Goal: Task Accomplishment & Management: Manage account settings

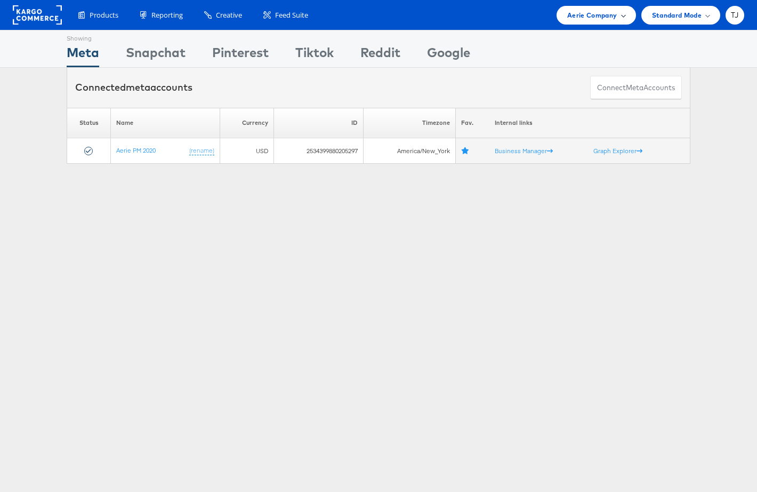
click at [592, 16] on span "Aerie Company" at bounding box center [592, 15] width 50 height 11
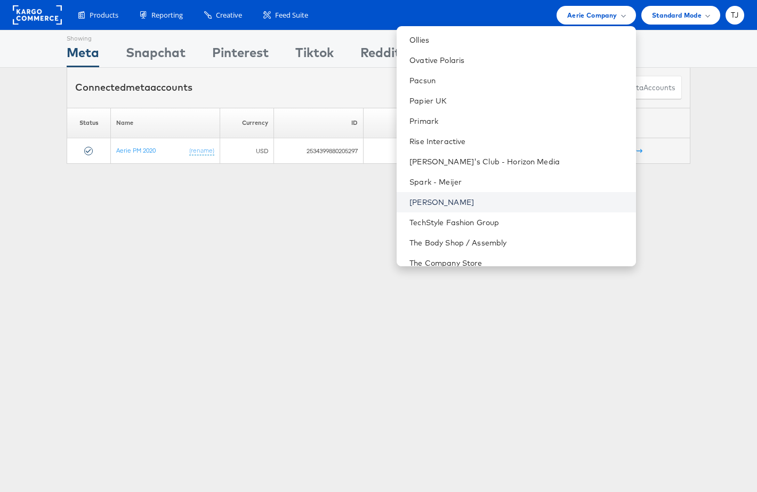
scroll to position [1317, 0]
click at [500, 201] on link "[PERSON_NAME]" at bounding box center [519, 201] width 218 height 11
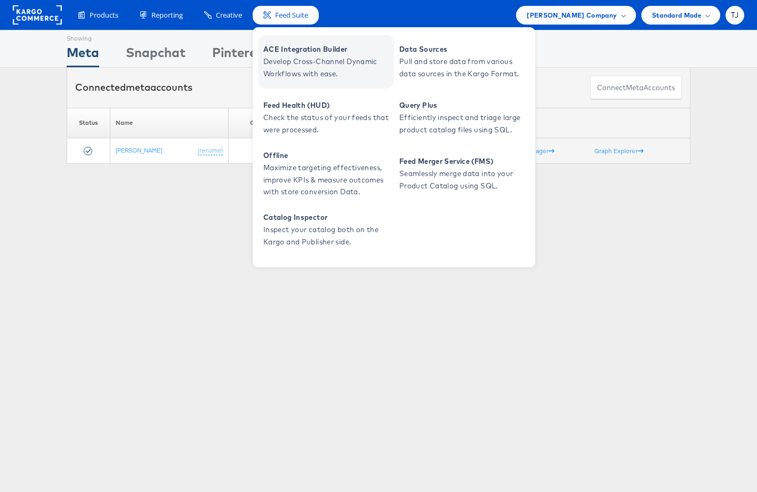
click at [302, 66] on span "Develop Cross-Channel Dynamic Workflows with ease." at bounding box center [327, 67] width 128 height 25
